Goal: Transaction & Acquisition: Purchase product/service

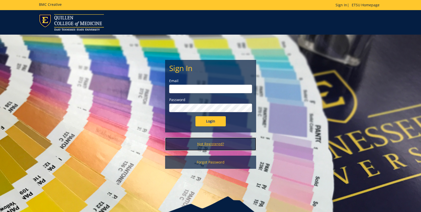
click at [203, 145] on link "Not Registered?" at bounding box center [210, 144] width 91 height 13
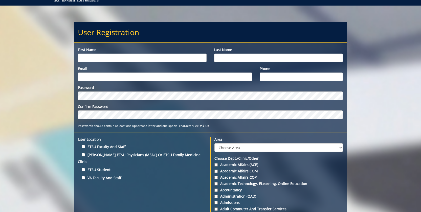
scroll to position [68, 0]
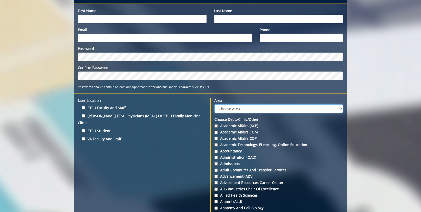
click at [248, 110] on select "Choose Area Administration Advancement (ADM) BucSports Business & Finance Clemm…" at bounding box center [278, 108] width 128 height 9
select select "3"
click at [214, 104] on select "Choose Area Administration Advancement (ADM) BucSports Business & Finance Clemm…" at bounding box center [278, 108] width 128 height 9
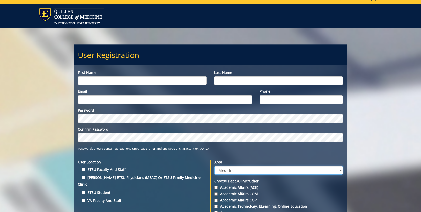
scroll to position [0, 0]
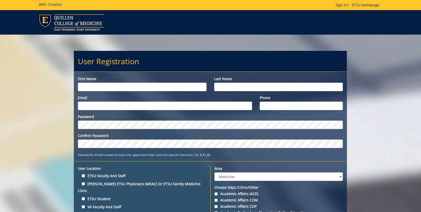
click at [133, 86] on input "First name" at bounding box center [142, 87] width 129 height 9
click at [116, 88] on input "Arju" at bounding box center [142, 87] width 129 height 9
type input "Arjun"
type input "Raj"
type input "raja02@etsu.edu"
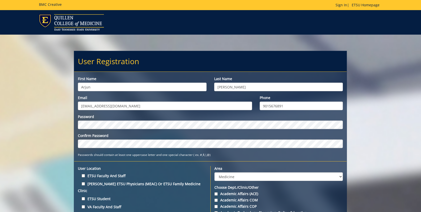
type input "9015676891"
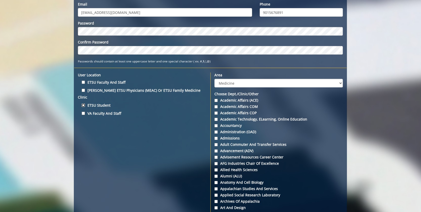
click at [83, 104] on input "ETSU Student" at bounding box center [83, 105] width 3 height 3
checkbox input "true"
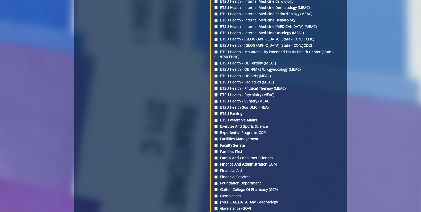
scroll to position [1665, 0]
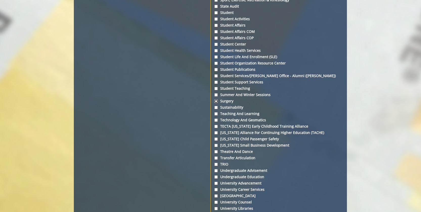
click at [217, 103] on input "Surgery" at bounding box center [215, 101] width 3 height 3
checkbox input "true"
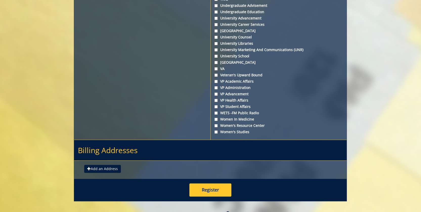
scroll to position [1874, 0]
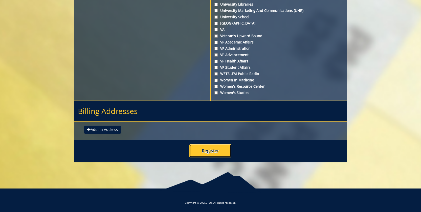
click at [217, 152] on button "Register" at bounding box center [210, 150] width 42 height 13
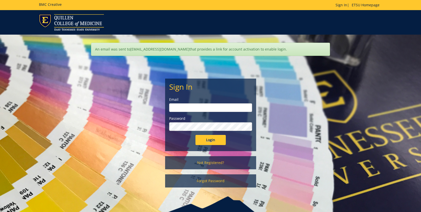
click at [209, 106] on input "email" at bounding box center [210, 107] width 83 height 9
type input "[EMAIL_ADDRESS][DOMAIN_NAME]"
click at [195, 135] on input "Login" at bounding box center [210, 140] width 30 height 10
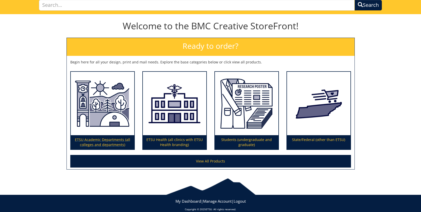
scroll to position [39, 0]
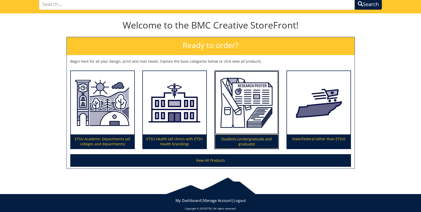
click at [254, 140] on p "Students (undergraduate and graduate)" at bounding box center [246, 142] width 63 height 14
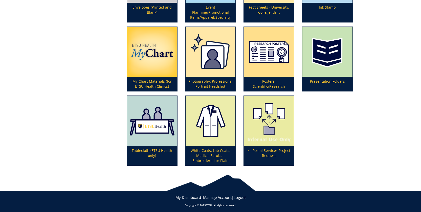
scroll to position [193, 0]
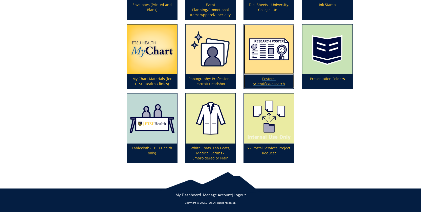
click at [282, 77] on p "Posters: Scientific/Research" at bounding box center [269, 81] width 50 height 14
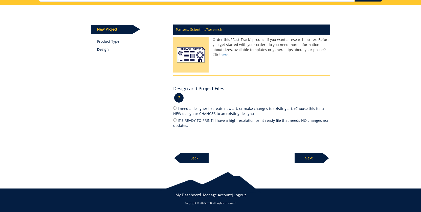
scroll to position [48, 0]
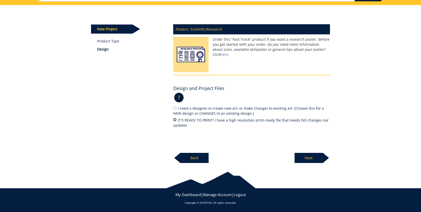
click at [176, 120] on input "IT'S READY TO PRINT! I have a high resolution print-ready file that needs NO ch…" at bounding box center [174, 119] width 3 height 3
radio input "true"
click at [309, 155] on p "Next" at bounding box center [309, 158] width 28 height 10
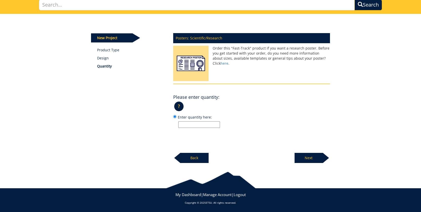
click at [203, 126] on input "Enter quantity here:" at bounding box center [199, 124] width 42 height 7
type input "1"
click at [304, 157] on p "Next" at bounding box center [309, 158] width 28 height 10
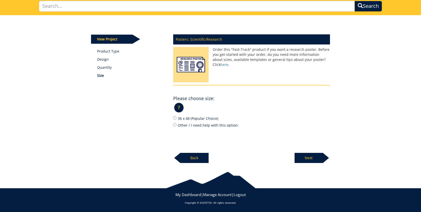
scroll to position [37, 0]
click at [176, 119] on input "36 x 48 (Popular Choice)" at bounding box center [174, 117] width 3 height 3
radio input "true"
click at [317, 155] on p "Next" at bounding box center [309, 158] width 28 height 10
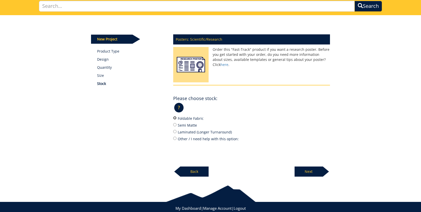
click at [175, 118] on input "Foldable Fabric" at bounding box center [174, 117] width 3 height 3
radio input "true"
click at [316, 171] on p "Next" at bounding box center [309, 172] width 28 height 10
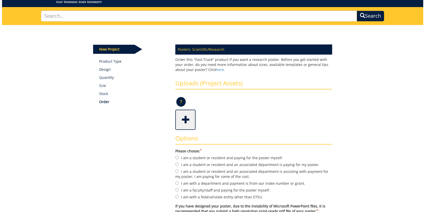
scroll to position [37, 0]
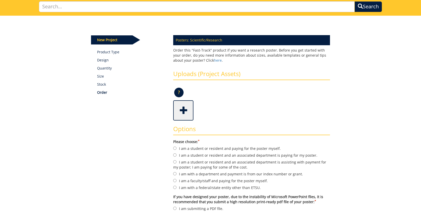
click at [184, 107] on span at bounding box center [184, 110] width 20 height 18
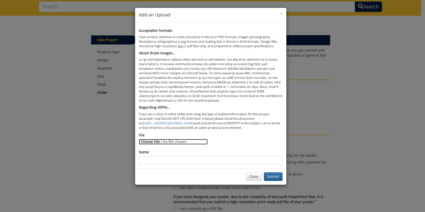
click at [153, 141] on input "File" at bounding box center [173, 142] width 69 height 6
type input "C:\fakepath\TBI Poster 2.pdf"
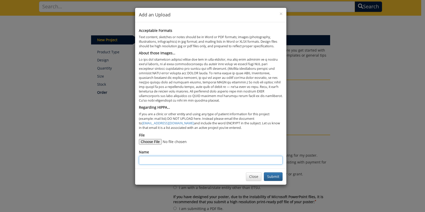
click at [176, 161] on input "Name" at bounding box center [211, 160] width 144 height 9
paste input "Predicting Unplanned Readmission Within 30 Days For Traumatic Brain Injury Pati…"
type input "Predicting Unplanned Readmission Within 30 Days For Traumatic Brain Injury Pati…"
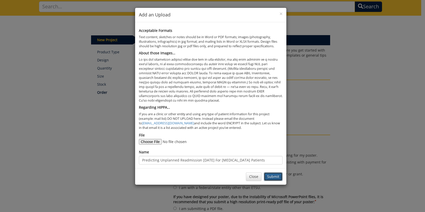
click at [277, 177] on button "Submit" at bounding box center [273, 176] width 19 height 9
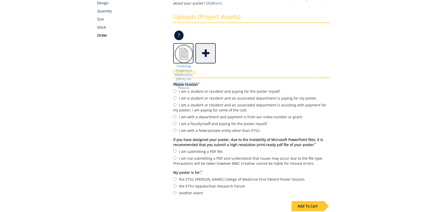
scroll to position [109, 0]
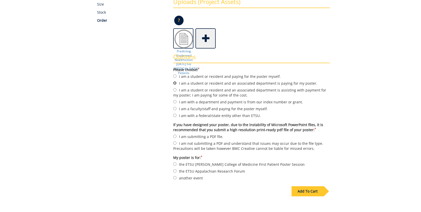
click at [176, 83] on input "I am a student or resident and an associated department is paying for my poster." at bounding box center [174, 82] width 3 height 3
radio input "true"
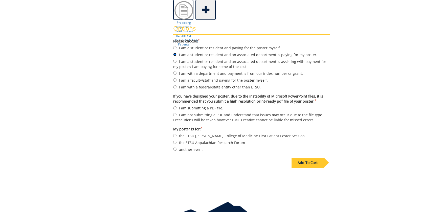
scroll to position [141, 0]
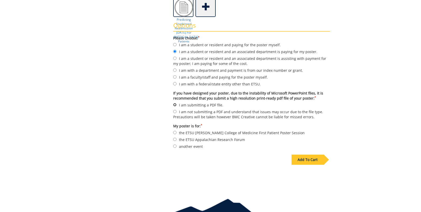
click at [174, 105] on input "I am submitting a PDF file." at bounding box center [174, 104] width 3 height 3
radio input "true"
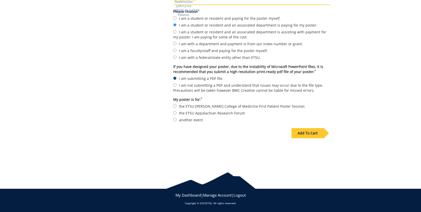
scroll to position [168, 0]
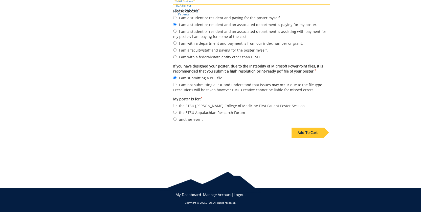
click at [172, 108] on div "Options Please choose: * I am a student or resident and paying for the poster m…" at bounding box center [251, 57] width 164 height 134
click at [173, 107] on input "the ETSU [PERSON_NAME] College of Medicine First Patient Poster Session" at bounding box center [174, 105] width 3 height 3
radio input "true"
click at [176, 119] on input "another event" at bounding box center [174, 119] width 3 height 3
radio input "true"
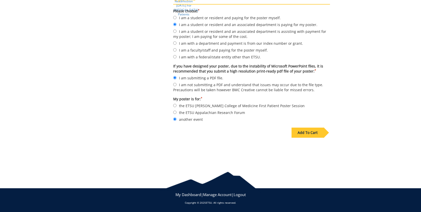
click at [175, 108] on label "the ETSU [PERSON_NAME] College of Medicine First Patient Poster Session" at bounding box center [251, 106] width 157 height 6
click at [175, 107] on input "the ETSU [PERSON_NAME] College of Medicine First Patient Poster Session" at bounding box center [174, 105] width 3 height 3
radio input "true"
click at [175, 122] on label "another event" at bounding box center [251, 120] width 157 height 6
click at [175, 121] on input "another event" at bounding box center [174, 119] width 3 height 3
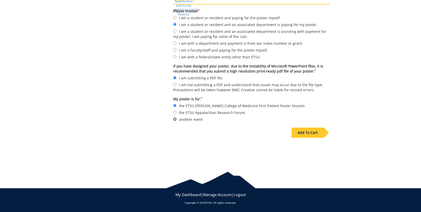
radio input "true"
click at [176, 105] on input "the ETSU [PERSON_NAME] College of Medicine First Patient Poster Session" at bounding box center [174, 105] width 3 height 3
radio input "true"
click at [224, 103] on label "the ETSU [PERSON_NAME] College of Medicine First Patient Poster Session" at bounding box center [251, 106] width 157 height 6
click at [177, 104] on input "the ETSU [PERSON_NAME] College of Medicine First Patient Poster Session" at bounding box center [174, 105] width 3 height 3
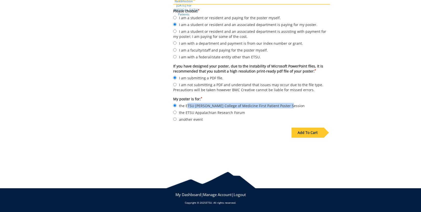
drag, startPoint x: 187, startPoint y: 105, endPoint x: 286, endPoint y: 107, distance: 98.4
click at [286, 107] on label "the ETSU [PERSON_NAME] College of Medicine First Patient Poster Session" at bounding box center [251, 106] width 157 height 6
copy label "TSU Quillen College of Medicine First Patient Poster Session"
click at [374, 103] on div "Some kind of message here. New Project Product Type Design Quantity Size Stock …" at bounding box center [210, 24] width 421 height 278
click at [310, 137] on div "Add To Cart" at bounding box center [308, 133] width 32 height 10
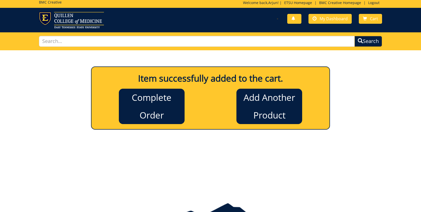
scroll to position [0, 0]
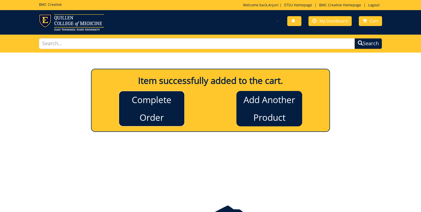
click at [177, 102] on link "Complete Order" at bounding box center [152, 108] width 66 height 35
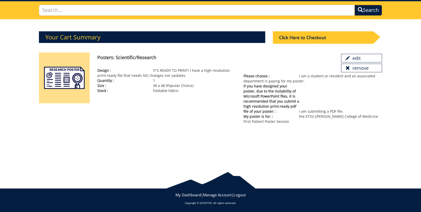
scroll to position [34, 0]
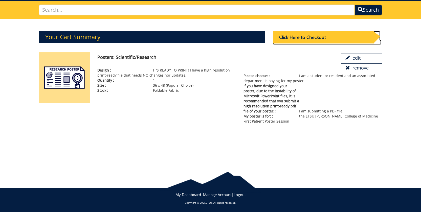
click at [309, 40] on div "Click Here to Checkout" at bounding box center [323, 37] width 101 height 12
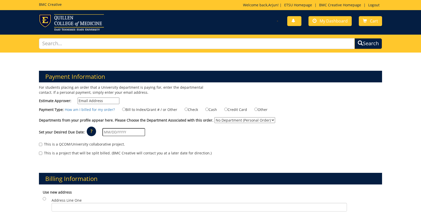
click at [118, 107] on label "Bill to Index/Grant # / or Other" at bounding box center [146, 110] width 61 height 6
click at [122, 108] on input "Bill to Index/Grant # / or Other" at bounding box center [123, 109] width 3 height 3
radio input "true"
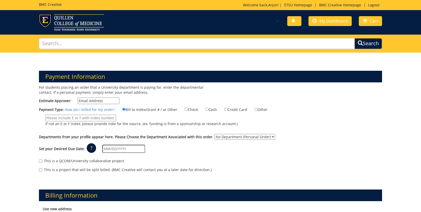
click at [91, 119] on input "If not an E or F index, please provide note for the source. (ex. funding is fro…" at bounding box center [80, 118] width 71 height 7
click at [92, 118] on input "If not an E or F index, please provide note for the source. (ex. funding is fro…" at bounding box center [80, 118] width 71 height 7
paste input "20-62500-100000-100-74490-200-999-999-999"
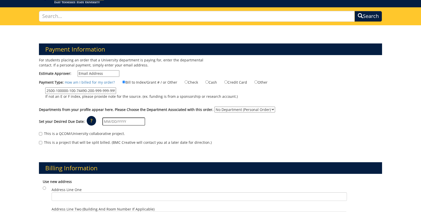
scroll to position [31, 0]
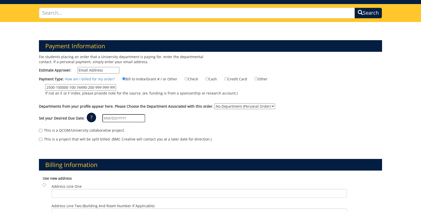
type input "20-62500-100000-100-74490-200-999-999-999"
click at [247, 107] on select "No Department (Personal Order) Surgery" at bounding box center [244, 106] width 61 height 6
select select "221"
click at [214, 103] on select "No Department (Personal Order) Surgery" at bounding box center [244, 106] width 61 height 6
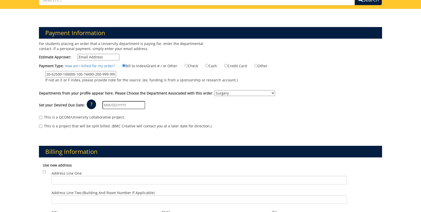
scroll to position [68, 0]
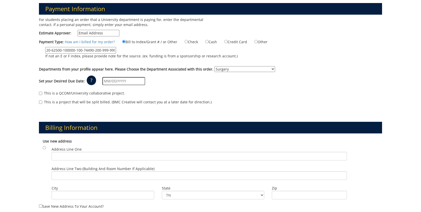
click at [114, 83] on input "text" at bounding box center [123, 81] width 43 height 8
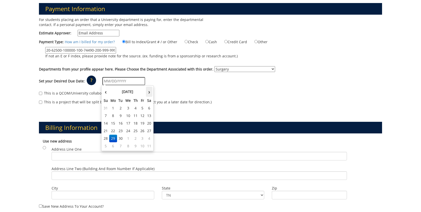
click at [148, 93] on th "›" at bounding box center [149, 92] width 7 height 10
click at [137, 109] on td "2" at bounding box center [135, 108] width 7 height 8
type input "[DATE]"
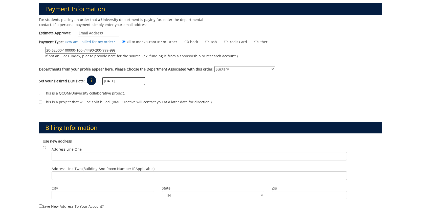
click at [42, 92] on label "This is a QCOM/University collaborative project." at bounding box center [82, 93] width 86 height 5
click at [42, 92] on input "This is a QCOM/University collaborative project." at bounding box center [40, 93] width 3 height 3
checkbox input "true"
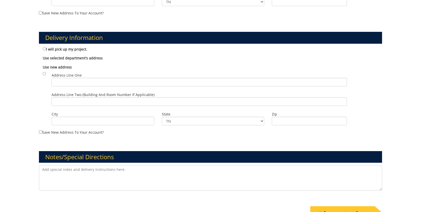
scroll to position [0, 0]
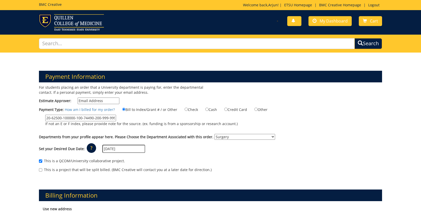
click at [121, 150] on input "[DATE]" at bounding box center [123, 149] width 43 height 8
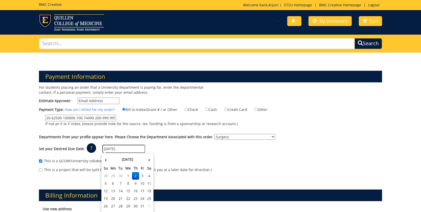
click at [121, 150] on input "[DATE]" at bounding box center [123, 149] width 43 height 8
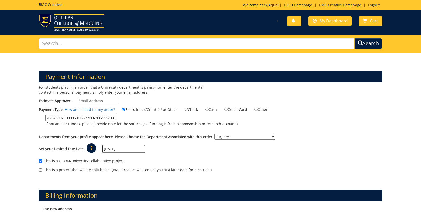
click at [255, 174] on div "This is a project that will be split billed. (BMC Creative will contact you at …" at bounding box center [210, 171] width 343 height 8
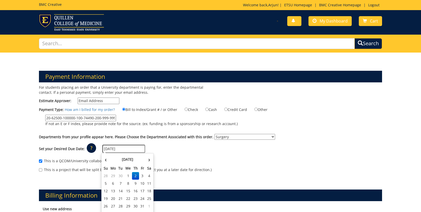
click at [126, 148] on input "[DATE]" at bounding box center [123, 149] width 43 height 8
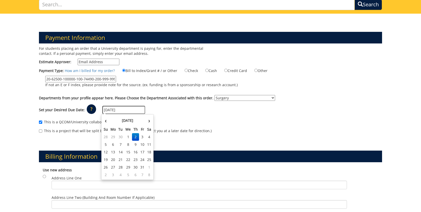
scroll to position [91, 0]
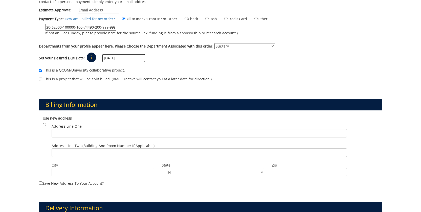
click at [288, 70] on div "This is a QCOM/University collaborative project." at bounding box center [210, 72] width 343 height 8
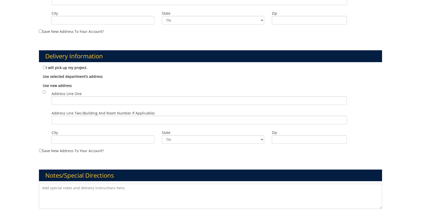
scroll to position [244, 0]
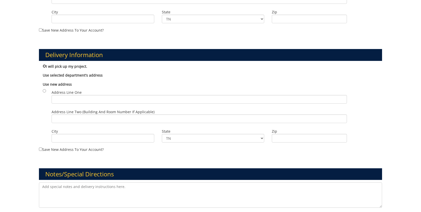
click at [44, 65] on input "I will pick up my project." at bounding box center [44, 65] width 3 height 3
radio input "true"
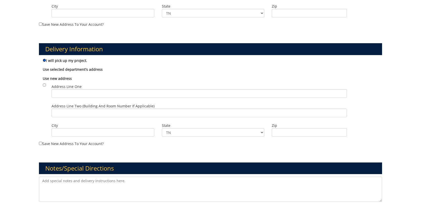
scroll to position [253, 0]
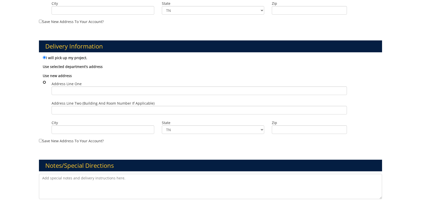
click at [45, 81] on input "radio" at bounding box center [44, 82] width 3 height 3
radio input "true"
click at [47, 54] on div "Delivery Information I will pick up my project. Use selected department's addre…" at bounding box center [210, 87] width 351 height 119
click at [46, 58] on label "I will pick up my project." at bounding box center [65, 58] width 45 height 6
click at [46, 58] on input "I will pick up my project." at bounding box center [44, 57] width 3 height 3
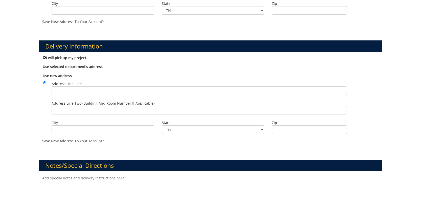
radio input "true"
click at [53, 68] on b "Use selected department's address" at bounding box center [73, 66] width 60 height 5
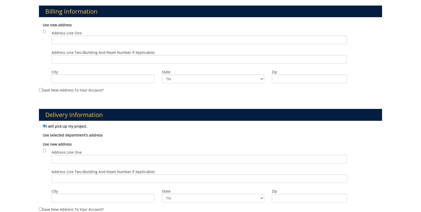
scroll to position [159, 0]
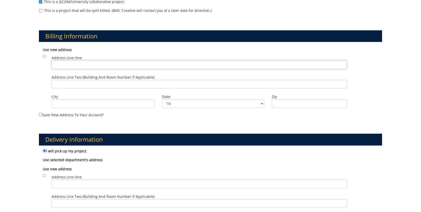
click at [58, 64] on input "Address Line One" at bounding box center [200, 64] width 296 height 9
type input "606 Swadley Rd"
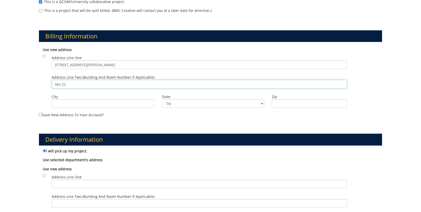
type input "Apt 22"
type input "Johnson City"
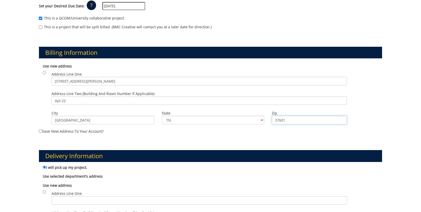
scroll to position [0, 0]
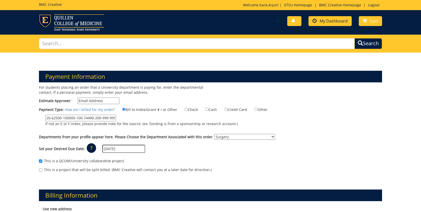
type input "37601"
click at [322, 22] on span "My Dashboard" at bounding box center [334, 21] width 28 height 6
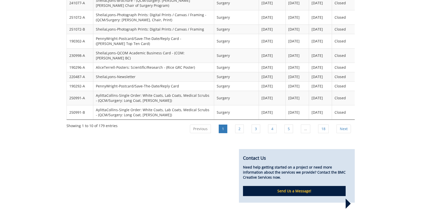
scroll to position [461, 0]
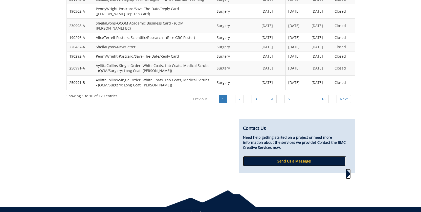
click at [309, 156] on p "Send Us a Message!" at bounding box center [294, 161] width 103 height 10
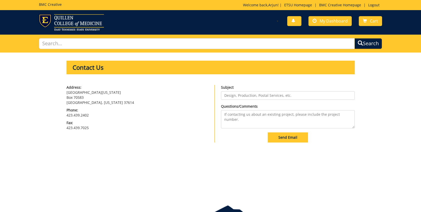
click at [249, 99] on input "Subject" at bounding box center [288, 95] width 134 height 9
click at [337, 20] on span "My Dashboard" at bounding box center [334, 21] width 28 height 6
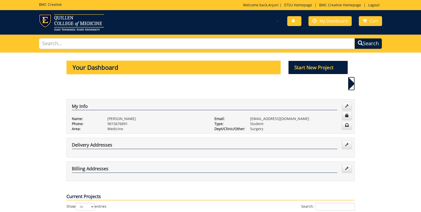
click at [317, 70] on p "Start New Project" at bounding box center [318, 68] width 60 height 14
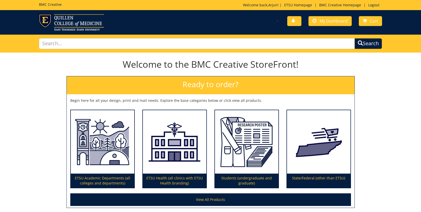
scroll to position [41, 0]
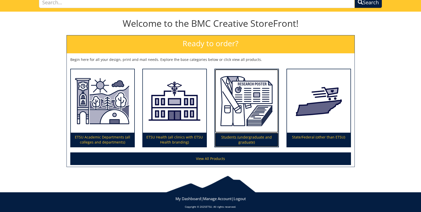
click at [242, 139] on p "Students (undergraduate and graduate)" at bounding box center [246, 140] width 63 height 14
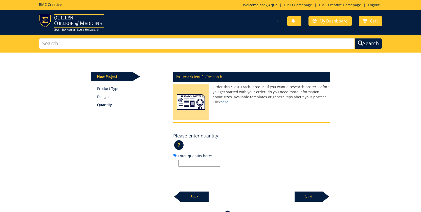
scroll to position [39, 0]
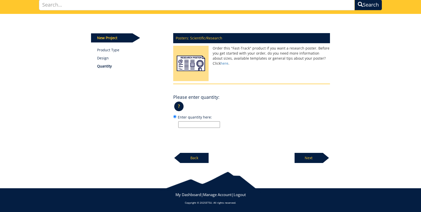
click at [203, 123] on input "Enter quantity here:" at bounding box center [199, 124] width 42 height 7
type input "1"
click at [313, 159] on p "Next" at bounding box center [309, 158] width 28 height 10
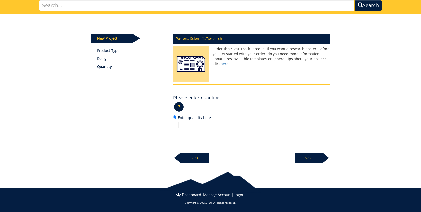
scroll to position [37, 0]
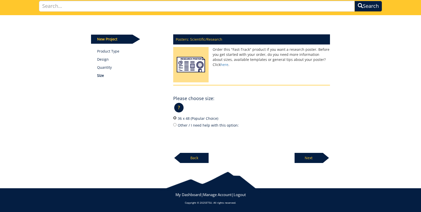
click at [175, 118] on input "36 x 48 (Popular Choice)" at bounding box center [174, 117] width 3 height 3
radio input "true"
click at [307, 161] on p "Next" at bounding box center [309, 158] width 28 height 10
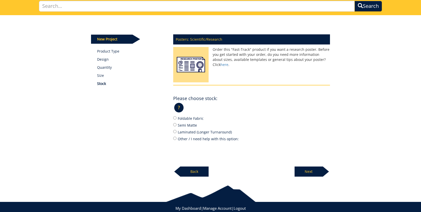
click at [185, 173] on p "Back" at bounding box center [194, 172] width 28 height 10
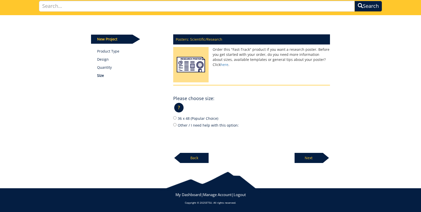
click at [311, 158] on p "Next" at bounding box center [309, 158] width 28 height 10
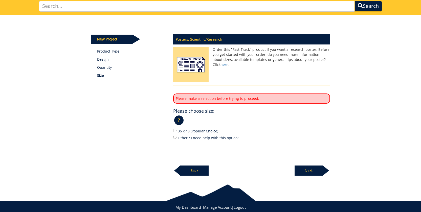
click at [174, 128] on label "36 x 48 (Popular Choice)" at bounding box center [251, 131] width 157 height 6
click at [174, 129] on input "36 x 48 (Popular Choice)" at bounding box center [174, 130] width 3 height 3
radio input "true"
click at [174, 130] on input "36 x 48 (Popular Choice)" at bounding box center [174, 130] width 3 height 3
click at [322, 174] on p "Next" at bounding box center [309, 171] width 28 height 10
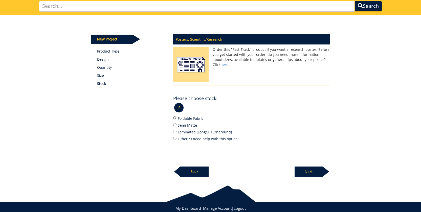
click at [175, 118] on input "Foldable Fabric" at bounding box center [174, 117] width 3 height 3
radio input "true"
click at [308, 172] on p "Next" at bounding box center [309, 172] width 28 height 10
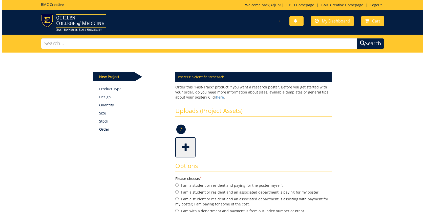
scroll to position [103, 0]
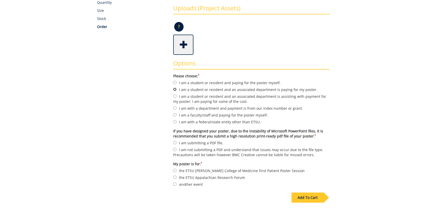
click at [174, 90] on input "I am a student or resident and an associated department is paying for my poster." at bounding box center [174, 89] width 3 height 3
radio input "true"
click at [183, 49] on span at bounding box center [184, 44] width 20 height 18
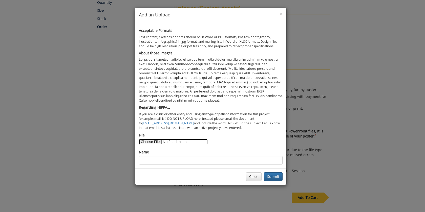
click at [151, 141] on input "File" at bounding box center [173, 142] width 69 height 6
type input "C:\fakepath\Poster_ArjunRaj.pptx"
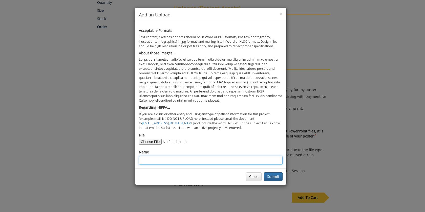
click at [172, 160] on input "Name" at bounding box center [211, 160] width 144 height 9
paste input "Predicting Unplanned Readmission [DATE] For [MEDICAL_DATA] Patients"
type input "Predicting Unplanned Readmission [DATE] For [MEDICAL_DATA] Patients"
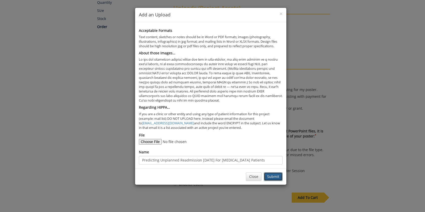
click at [269, 178] on button "Submit" at bounding box center [273, 176] width 19 height 9
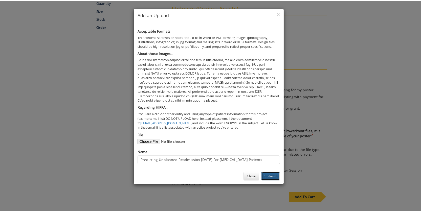
scroll to position [0, 0]
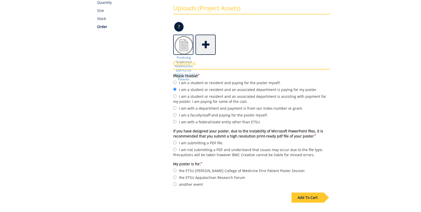
click at [309, 196] on div "Add To Cart" at bounding box center [308, 198] width 32 height 10
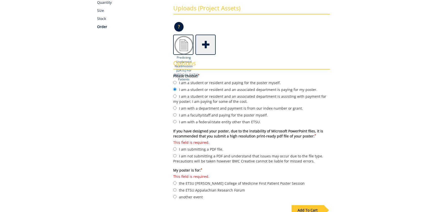
click at [188, 49] on img at bounding box center [184, 45] width 20 height 20
click at [185, 49] on img at bounding box center [184, 45] width 20 height 20
click at [181, 52] on img at bounding box center [184, 45] width 20 height 20
click at [178, 24] on p "?" at bounding box center [178, 27] width 9 height 10
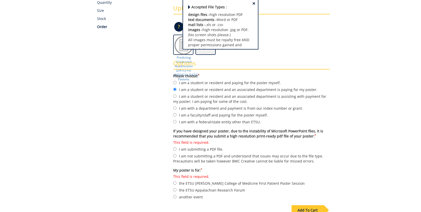
click at [252, 2] on span "×" at bounding box center [253, 3] width 3 height 5
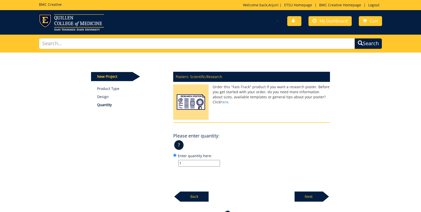
scroll to position [37, 0]
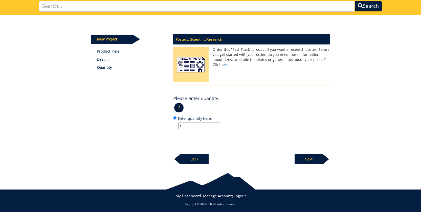
type input "1"
click at [318, 162] on p "Next" at bounding box center [309, 159] width 28 height 10
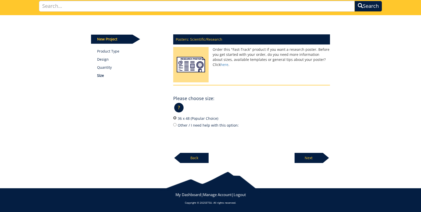
click at [174, 119] on input "36 x 48 (Popular Choice)" at bounding box center [174, 117] width 3 height 3
radio input "true"
click at [305, 155] on p "Next" at bounding box center [309, 158] width 28 height 10
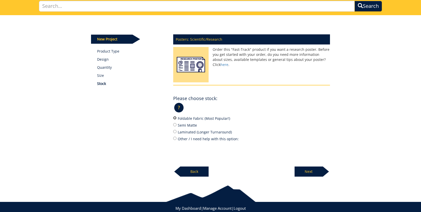
click at [175, 118] on input "Foldable Fabric (Most Popular!)" at bounding box center [174, 117] width 3 height 3
radio input "true"
click at [316, 172] on p "Next" at bounding box center [309, 172] width 28 height 10
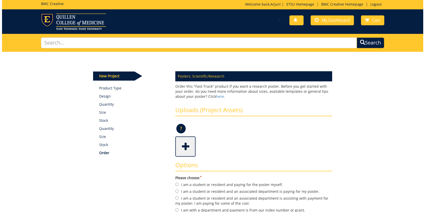
scroll to position [44, 0]
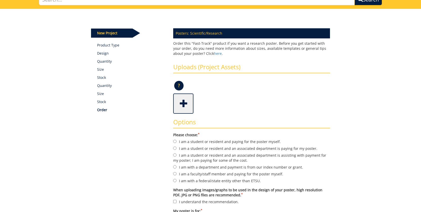
click at [181, 106] on span at bounding box center [184, 103] width 20 height 18
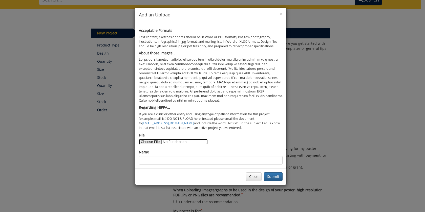
click at [148, 143] on input "File" at bounding box center [173, 142] width 69 height 6
type input "C:\fakepath\Poster_ArjunRaj.pdf"
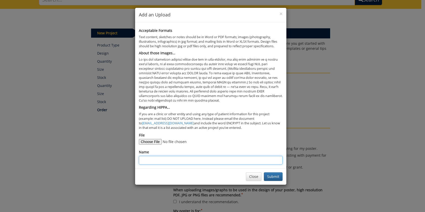
click at [236, 161] on input "Name" at bounding box center [211, 160] width 144 height 9
paste input "Predicting Unplanned Readmission Within 30 Days For Traumatic Brain Injury Pati…"
type input "Predicting Unplanned Readmission Within 30 Days For Traumatic Brain Injury Pati…"
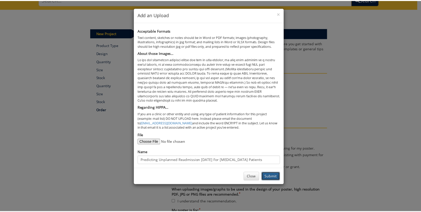
scroll to position [0, 0]
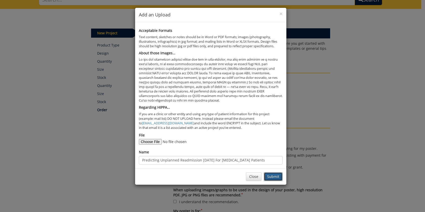
click at [267, 174] on button "Submit" at bounding box center [273, 176] width 19 height 9
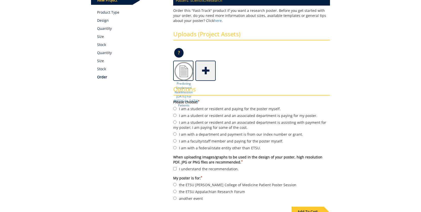
scroll to position [79, 0]
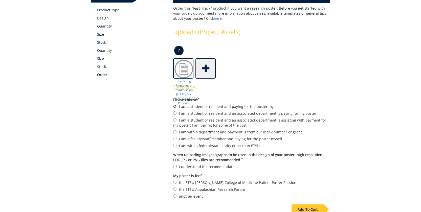
click at [174, 105] on input "I am a student or resident and paying for the poster myself." at bounding box center [174, 106] width 3 height 3
radio input "true"
click at [175, 117] on form "Please choose: * I am a student or resident and paying for the poster myself. I…" at bounding box center [251, 148] width 157 height 102
click at [175, 113] on input "I am a student or resident and an associated department is paying for my poster." at bounding box center [174, 113] width 3 height 3
radio input "true"
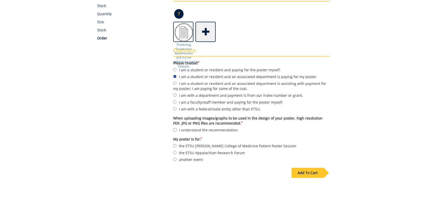
scroll to position [121, 0]
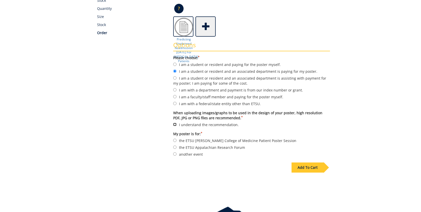
click at [174, 126] on input "I understand the recommendation." at bounding box center [174, 124] width 3 height 3
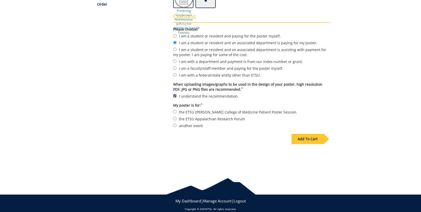
scroll to position [146, 0]
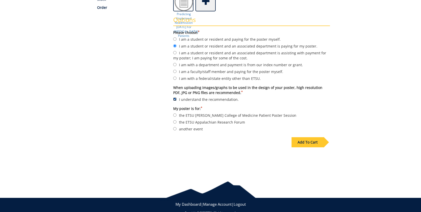
click at [174, 99] on input "I understand the recommendation." at bounding box center [174, 99] width 3 height 3
checkbox input "false"
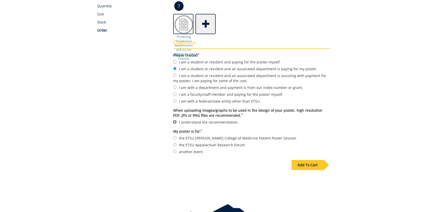
scroll to position [138, 0]
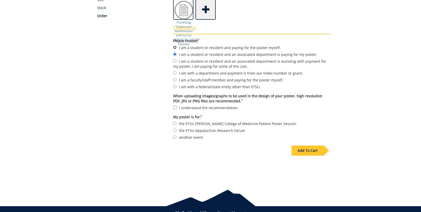
click at [176, 46] on input "I am a student or resident and paying for the poster myself." at bounding box center [174, 47] width 3 height 3
radio input "true"
click at [176, 53] on input "I am a student or resident and an associated department is paying for my poster." at bounding box center [174, 54] width 3 height 3
radio input "true"
click at [173, 106] on input "I understand the recommendation." at bounding box center [174, 107] width 3 height 3
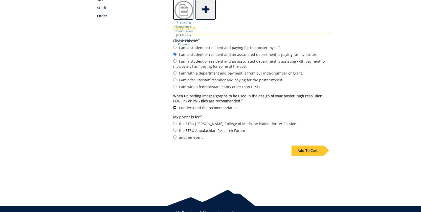
checkbox input "true"
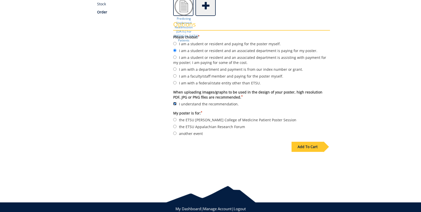
scroll to position [147, 0]
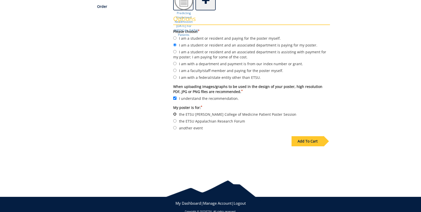
click at [176, 115] on input "the ETSU Quillen College of Medicine Patient Poster Session" at bounding box center [174, 114] width 3 height 3
radio input "true"
click at [302, 141] on div "Add To Cart" at bounding box center [308, 141] width 32 height 10
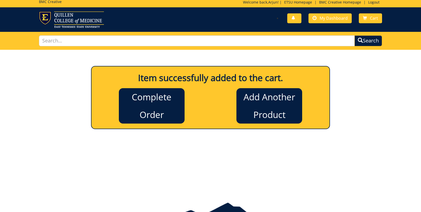
scroll to position [0, 0]
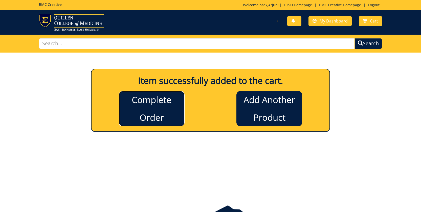
click at [147, 113] on link "Complete Order" at bounding box center [152, 108] width 66 height 35
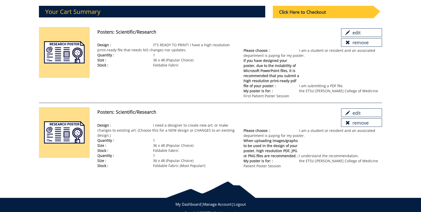
scroll to position [68, 0]
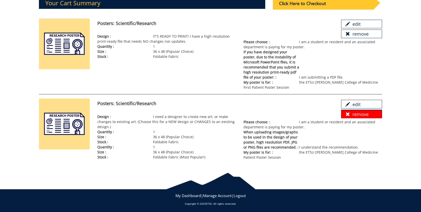
click at [356, 116] on link "remove" at bounding box center [361, 114] width 41 height 9
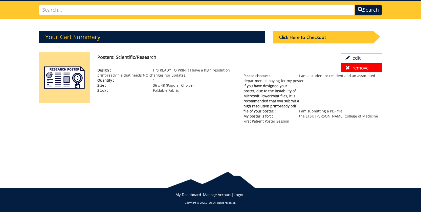
click at [372, 68] on link "remove" at bounding box center [361, 67] width 41 height 9
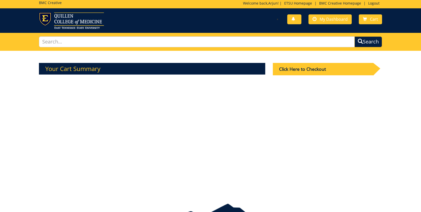
scroll to position [0, 0]
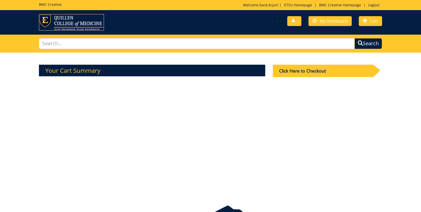
click at [61, 16] on img at bounding box center [71, 22] width 65 height 16
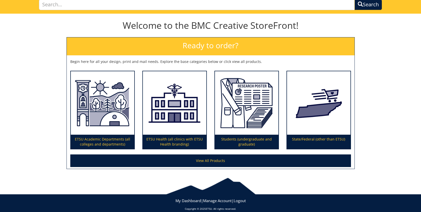
scroll to position [39, 0]
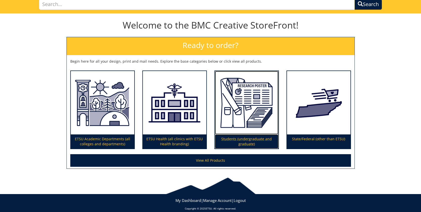
click at [266, 142] on p "Students (undergraduate and graduate)" at bounding box center [246, 142] width 63 height 14
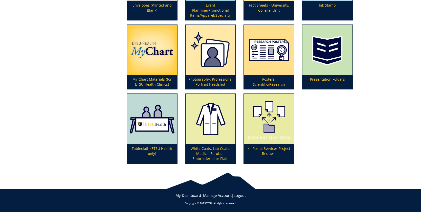
scroll to position [193, 0]
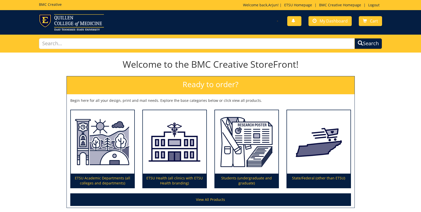
scroll to position [39, 0]
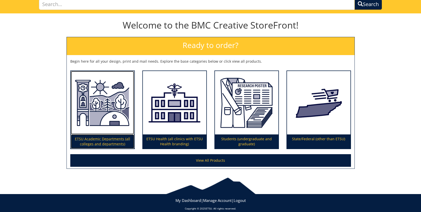
click at [107, 140] on p "ETSU Academic Departments (all colleges and departments)" at bounding box center [102, 142] width 63 height 14
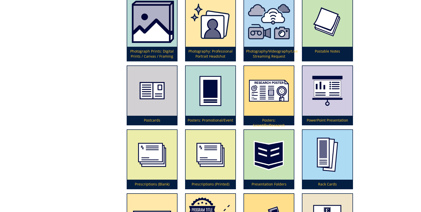
scroll to position [1209, 0]
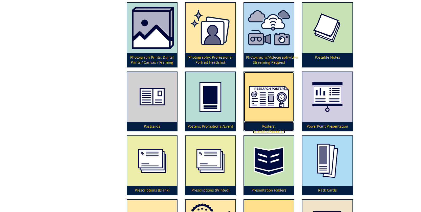
click at [269, 126] on p "Posters: Scientific/Research" at bounding box center [269, 126] width 50 height 9
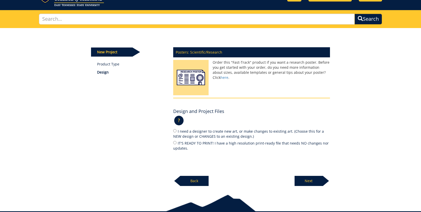
scroll to position [48, 0]
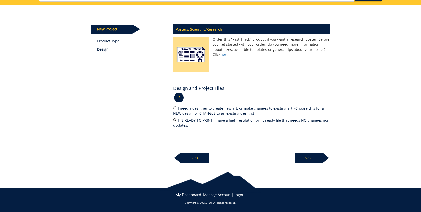
click at [175, 121] on input "IT'S READY TO PRINT! I have a high resolution print-ready file that needs NO ch…" at bounding box center [174, 119] width 3 height 3
radio input "true"
click at [310, 158] on p "Next" at bounding box center [309, 158] width 28 height 10
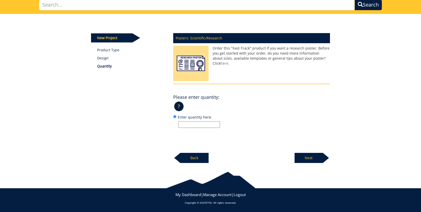
scroll to position [39, 0]
click at [214, 129] on div "Posters: Scientific/Research Order this "Fast-Track" product if you want a rese…" at bounding box center [251, 96] width 164 height 133
click at [211, 125] on input "Enter quantity here:" at bounding box center [199, 124] width 42 height 7
type input "1"
click at [315, 159] on p "Next" at bounding box center [309, 158] width 28 height 10
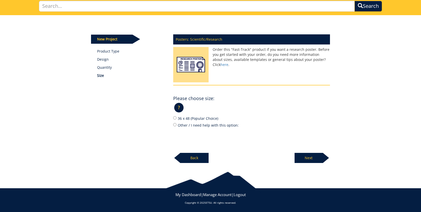
scroll to position [37, 0]
click at [177, 117] on label "36 x 48 (Popular Choice)" at bounding box center [251, 119] width 157 height 6
click at [177, 117] on input "36 x 48 (Popular Choice)" at bounding box center [174, 117] width 3 height 3
radio input "true"
click at [307, 159] on p "Next" at bounding box center [309, 158] width 28 height 10
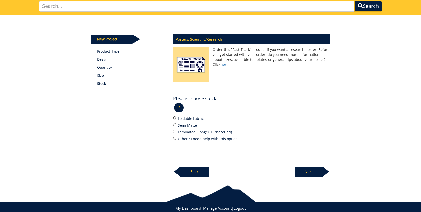
click at [173, 118] on input "Foldable Fabric" at bounding box center [174, 117] width 3 height 3
radio input "true"
click at [310, 169] on p "Next" at bounding box center [309, 172] width 28 height 10
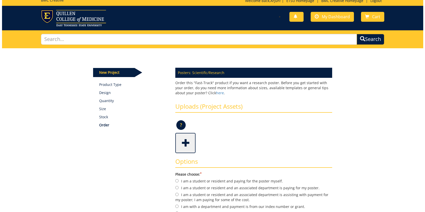
scroll to position [98, 0]
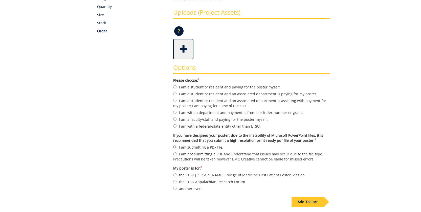
click at [175, 147] on input "I am submitting a PDF file." at bounding box center [174, 146] width 3 height 3
radio input "true"
click at [182, 53] on span at bounding box center [184, 49] width 20 height 18
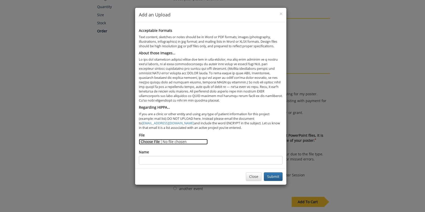
click at [150, 144] on input "File" at bounding box center [173, 142] width 69 height 6
type input "C:\fakepath\Poster_ArjunRaj.pdf"
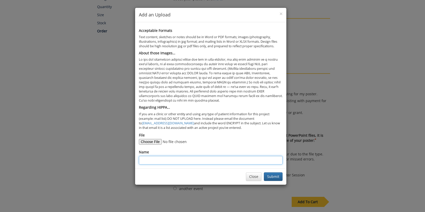
click at [170, 162] on input "Name" at bounding box center [211, 160] width 144 height 9
paste input "Predicting Unplanned Readmission Within 30 Days For Traumatic Brain Injury Pati…"
type input "Predicting Unplanned Readmission Within 30 Days For Traumatic Brain Injury Pati…"
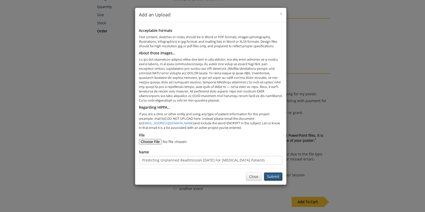
click at [278, 177] on button "Submit" at bounding box center [273, 176] width 19 height 9
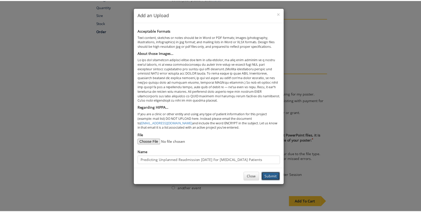
scroll to position [0, 0]
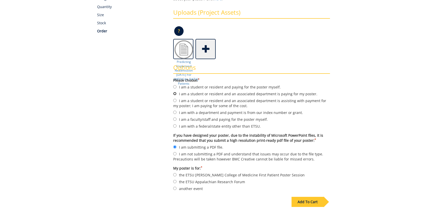
click at [173, 92] on input "I am a student or resident and an associated department is paying for my poster." at bounding box center [174, 93] width 3 height 3
radio input "true"
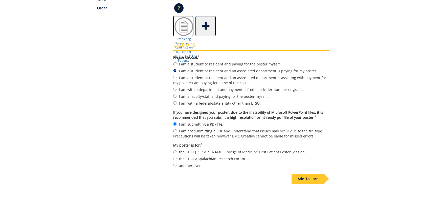
scroll to position [168, 0]
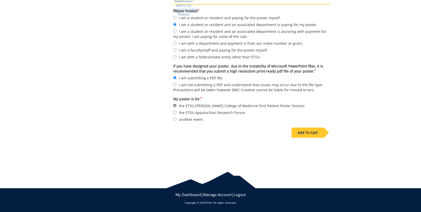
click at [176, 105] on input "the ETSU Quillen College of Medicine First Patient Poster Session" at bounding box center [174, 105] width 3 height 3
radio input "true"
click at [313, 132] on div "Add To Cart" at bounding box center [308, 133] width 32 height 10
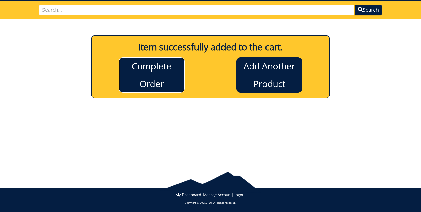
click at [142, 66] on link "Complete Order" at bounding box center [152, 74] width 66 height 35
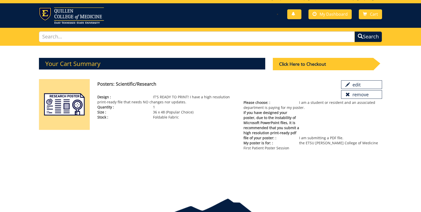
scroll to position [7, 0]
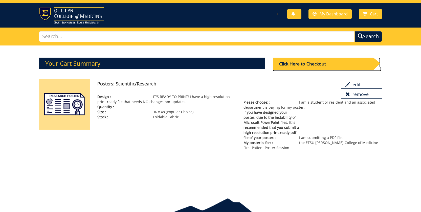
click at [310, 63] on div "Click Here to Checkout" at bounding box center [323, 64] width 101 height 12
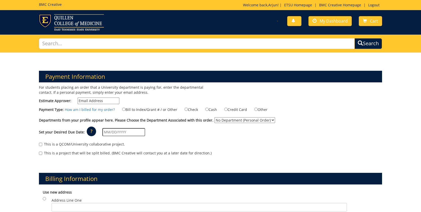
click at [91, 101] on input "Estimate Approver:" at bounding box center [99, 101] width 42 height 7
click at [122, 110] on input "Bill to Index/Grant # / or Other" at bounding box center [123, 109] width 3 height 3
radio input "true"
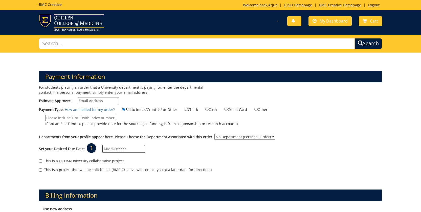
click at [99, 117] on input "If not an E or F index, please provide note for the source. (ex. funding is fro…" at bounding box center [80, 118] width 71 height 7
paste input "20-62500-100000-100-74490-200-999-999-999"
type input "20-62500-100000-100-74490-200-999-999-999"
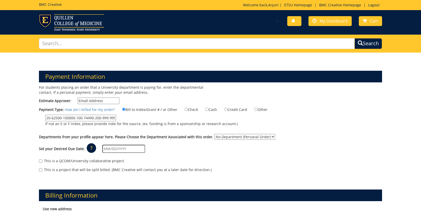
click at [106, 100] on input "Estimate Approver:" at bounding box center [99, 101] width 42 height 7
type input "[EMAIL_ADDRESS][DOMAIN_NAME]"
click at [250, 166] on div "This is a QCOM/University collaborative project." at bounding box center [210, 163] width 343 height 8
click at [241, 138] on select "No Department (Personal Order) Surgery" at bounding box center [244, 137] width 61 height 6
select select "221"
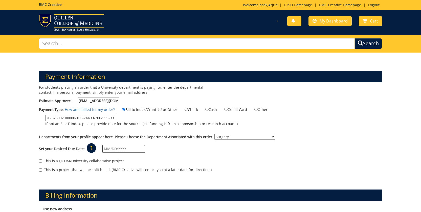
click at [214, 134] on select "No Department (Personal Order) Surgery" at bounding box center [244, 137] width 61 height 6
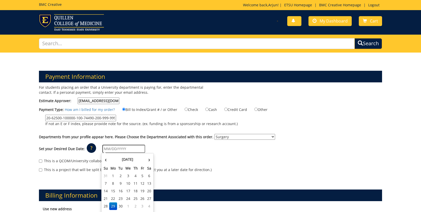
click at [127, 145] on input "text" at bounding box center [123, 149] width 43 height 8
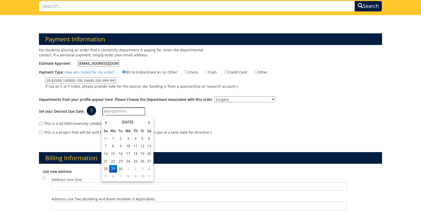
scroll to position [38, 0]
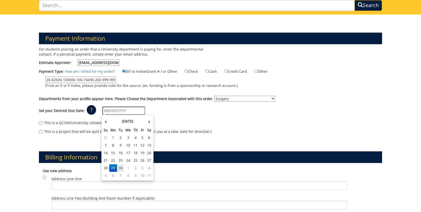
click at [121, 168] on td "30" at bounding box center [120, 168] width 7 height 8
type input "[DATE]"
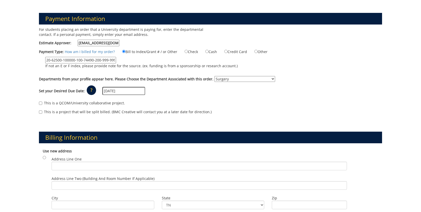
scroll to position [82, 0]
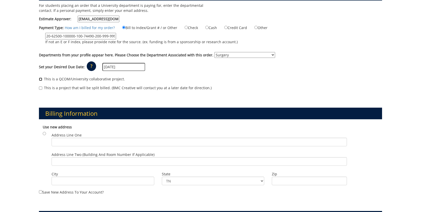
click at [41, 80] on input "This is a QCOM/University collaborative project." at bounding box center [40, 79] width 3 height 3
checkbox input "true"
click at [40, 86] on input "This is a project that will be split billed. (BMC Creative will contact you at …" at bounding box center [40, 87] width 3 height 3
click at [41, 89] on input "This is a project that will be split billed. (BMC Creative will contact you at …" at bounding box center [40, 87] width 3 height 3
checkbox input "false"
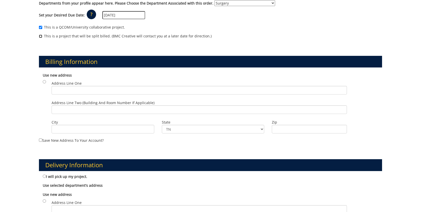
scroll to position [143, 0]
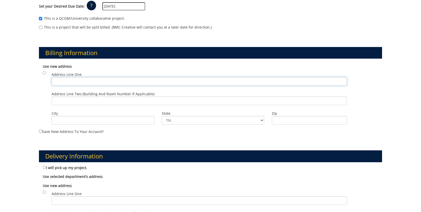
click at [75, 85] on input "Address Line One" at bounding box center [200, 81] width 296 height 9
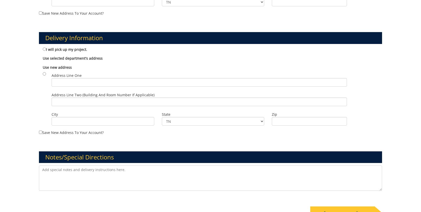
scroll to position [267, 0]
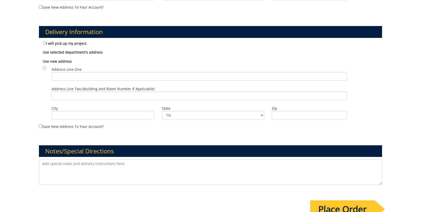
click at [46, 44] on label "I will pick up my project." at bounding box center [65, 43] width 45 height 6
click at [46, 44] on input "I will pick up my project." at bounding box center [44, 42] width 3 height 3
radio input "true"
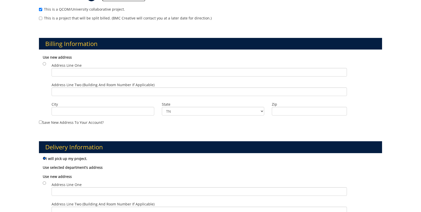
scroll to position [148, 0]
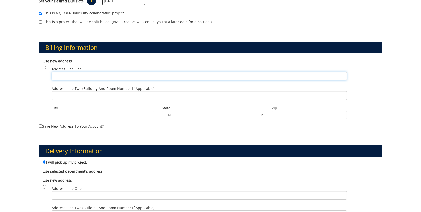
click at [62, 75] on input "Address Line One" at bounding box center [200, 76] width 296 height 9
type input "606 Swadley Rd"
type input "Apt 22"
type input "Johnson City"
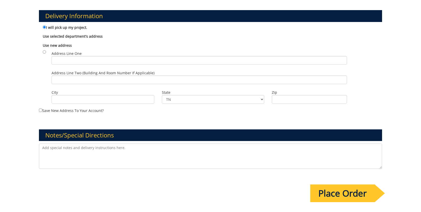
scroll to position [283, 0]
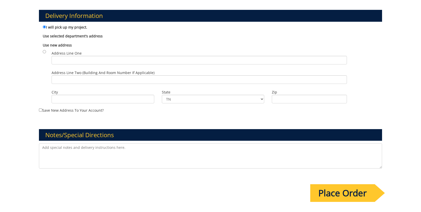
type input "37601"
click at [335, 195] on input "Place Order" at bounding box center [342, 193] width 64 height 18
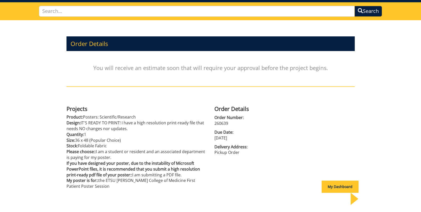
scroll to position [63, 0]
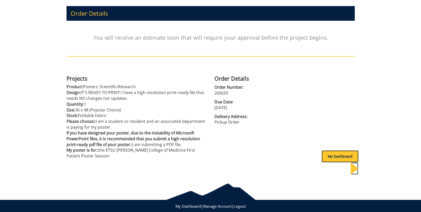
click at [329, 158] on div "My Dashboard" at bounding box center [340, 156] width 37 height 12
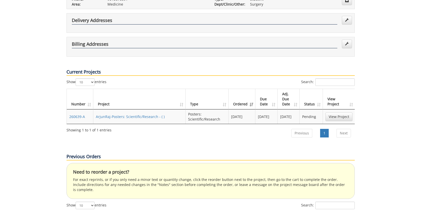
scroll to position [133, 0]
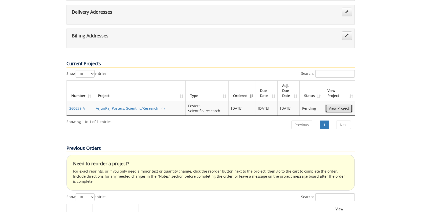
click at [342, 104] on link "View Project" at bounding box center [338, 108] width 27 height 9
